Goal: Information Seeking & Learning: Learn about a topic

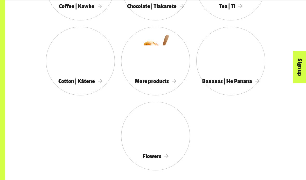
scroll to position [477, 0]
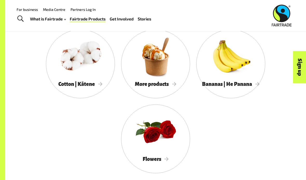
click at [68, 78] on div at bounding box center [80, 56] width 69 height 45
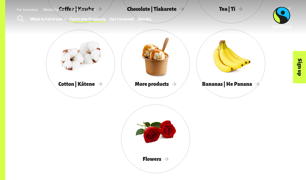
scroll to position [498, 0]
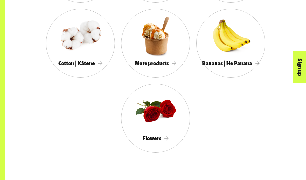
click at [140, 54] on div at bounding box center [155, 35] width 69 height 45
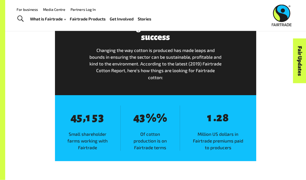
scroll to position [727, 0]
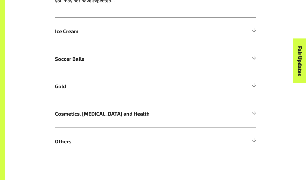
scroll to position [321, 0]
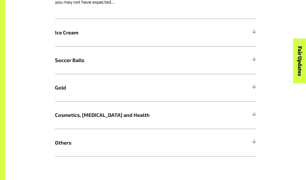
click at [66, 141] on span "Others" at bounding box center [130, 143] width 151 height 8
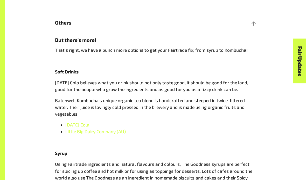
scroll to position [439, 0]
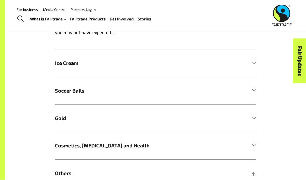
click at [69, 64] on span "Ice Cream" at bounding box center [130, 64] width 151 height 8
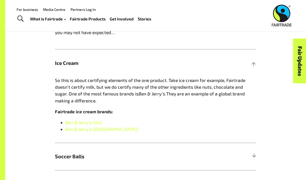
click at [74, 120] on link "Ben & Jerry’s (AU)" at bounding box center [83, 122] width 37 height 5
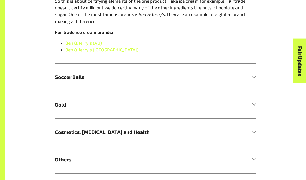
scroll to position [372, 0]
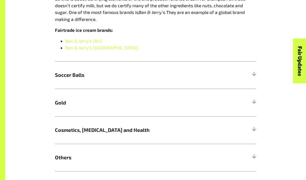
click at [68, 75] on span "Soccer Balls" at bounding box center [130, 75] width 151 height 8
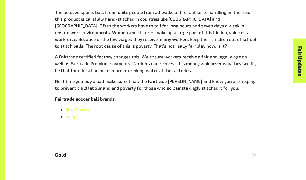
scroll to position [386, 0]
click at [62, 158] on h5 "Gold" at bounding box center [155, 154] width 201 height 27
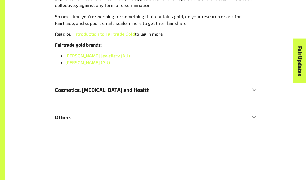
scroll to position [520, 0]
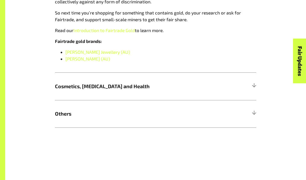
click at [71, 87] on span "Cosmetics, Skin Care and Health" at bounding box center [130, 87] width 151 height 8
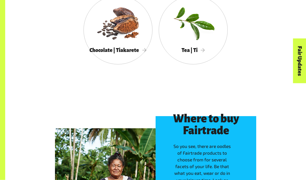
scroll to position [1034, 0]
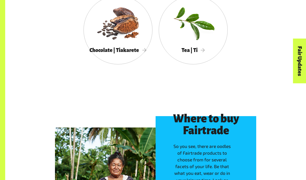
click at [182, 41] on div at bounding box center [192, 22] width 69 height 45
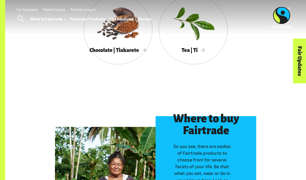
scroll to position [1055, 0]
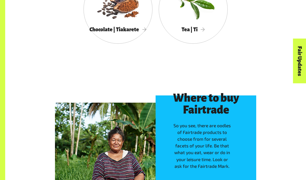
click at [136, 27] on span "Chocolate | Tiakarete" at bounding box center [117, 30] width 57 height 6
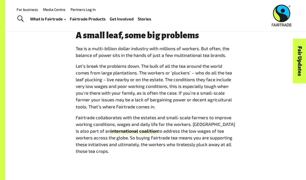
scroll to position [348, 0]
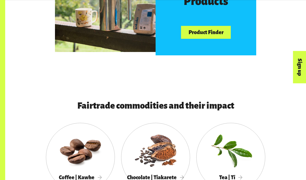
scroll to position [315, 0]
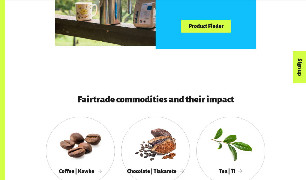
click at [81, 147] on div at bounding box center [80, 143] width 69 height 45
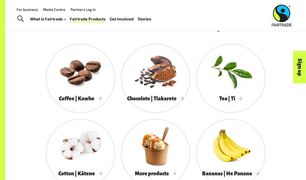
scroll to position [387, 0]
click at [100, 85] on div at bounding box center [80, 71] width 69 height 45
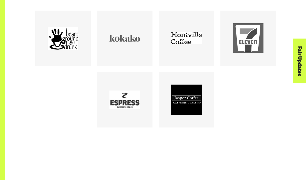
scroll to position [264, 0]
click at [255, 54] on div at bounding box center [248, 38] width 31 height 31
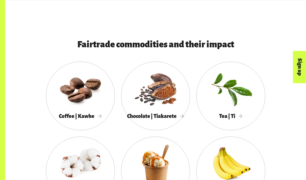
scroll to position [370, 0]
click at [67, 104] on div at bounding box center [80, 88] width 69 height 45
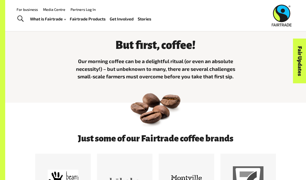
scroll to position [119, 0]
